Goal: Task Accomplishment & Management: Manage account settings

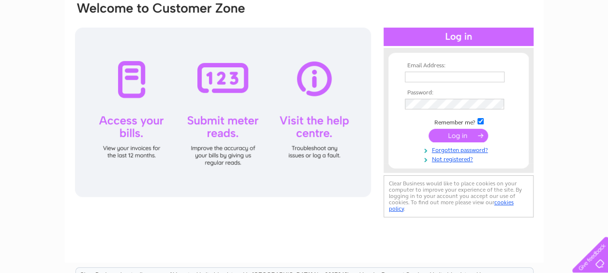
scroll to position [97, 0]
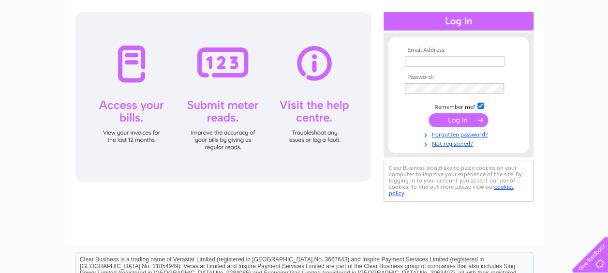
type input "[EMAIL_ADDRESS][DOMAIN_NAME]"
click at [454, 118] on input "submit" at bounding box center [457, 120] width 59 height 14
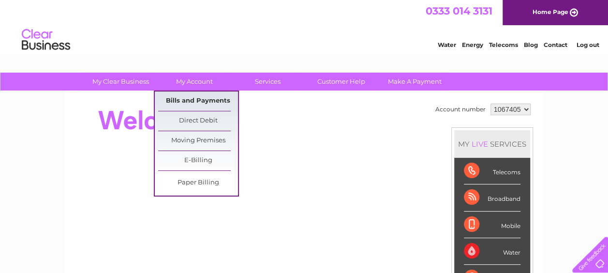
click at [191, 100] on link "Bills and Payments" at bounding box center [198, 100] width 80 height 19
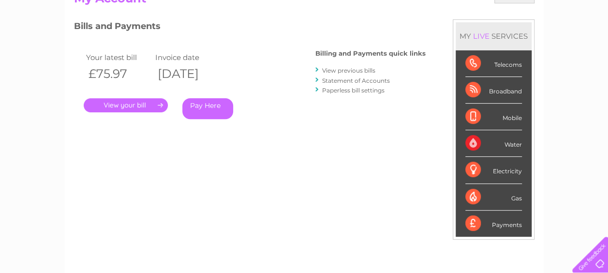
scroll to position [68, 0]
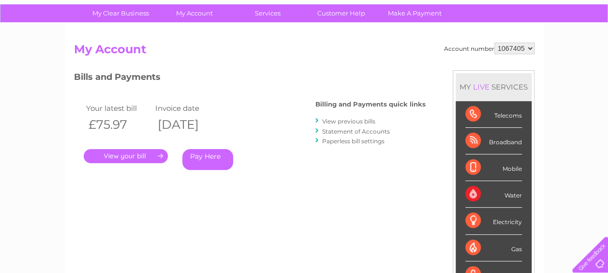
click at [131, 155] on link "." at bounding box center [126, 156] width 84 height 14
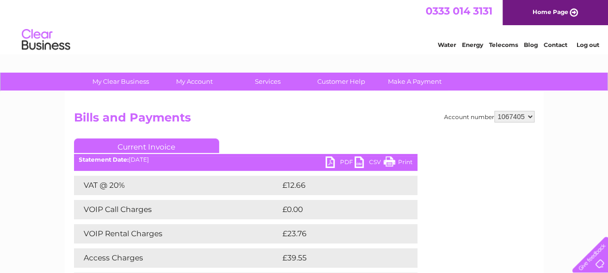
click at [333, 163] on link "PDF" at bounding box center [339, 163] width 29 height 14
